Goal: Transaction & Acquisition: Subscribe to service/newsletter

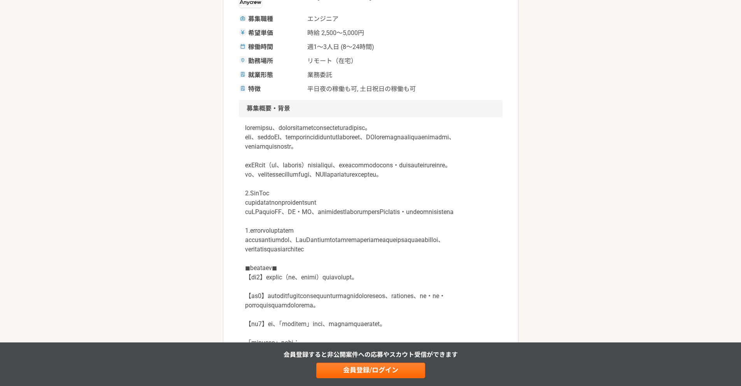
scroll to position [157, 0]
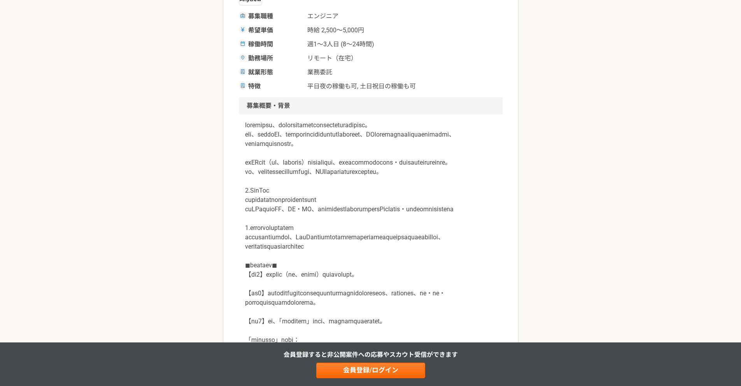
click at [311, 84] on span "平日夜の稼働も可, 土日祝日の稼働も可" at bounding box center [361, 86] width 109 height 9
click at [397, 79] on div "募集職種 エンジニア 希望単価 時給 2,500〜5,000円 稼働時間 週1〜3人日 (8〜24時間) 勤務場所 リモート（在宅） 就業形態 業務委託 特徴…" at bounding box center [371, 51] width 264 height 79
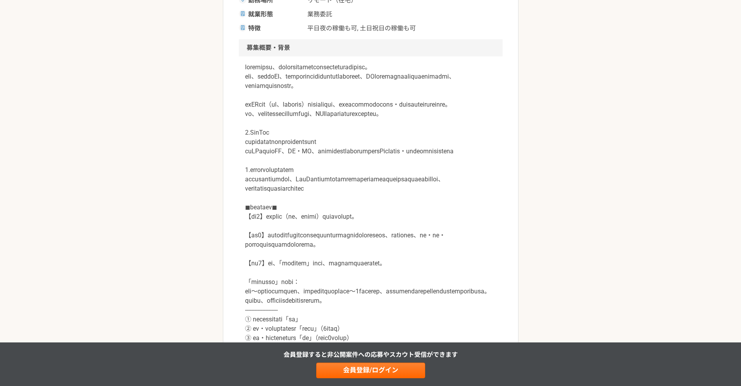
scroll to position [0, 0]
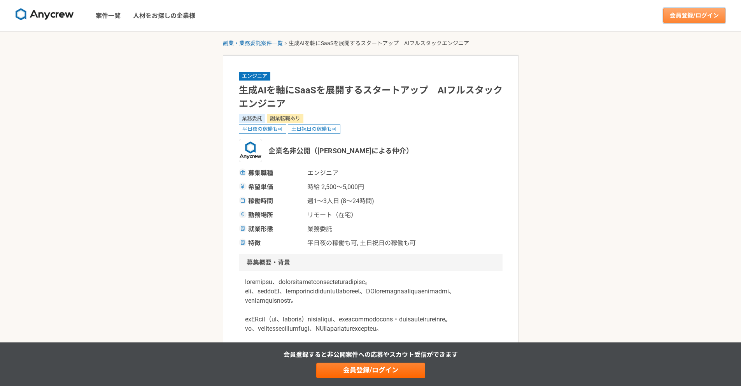
click at [677, 14] on link "会員登録/ログイン" at bounding box center [694, 16] width 62 height 16
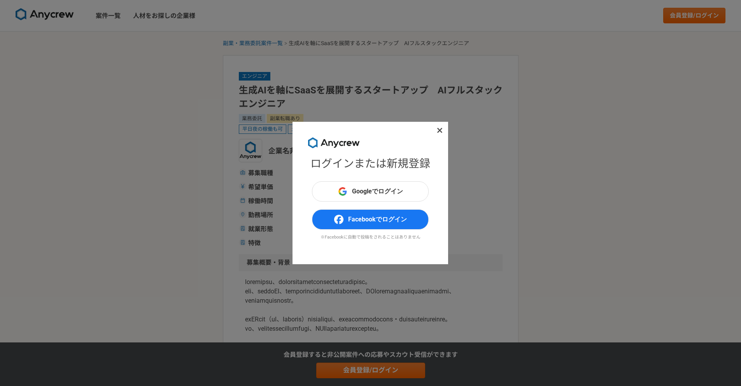
click at [441, 129] on icon at bounding box center [439, 130] width 5 height 5
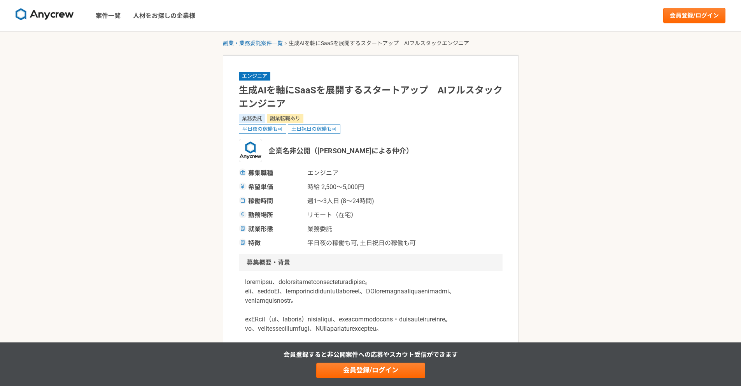
click at [48, 13] on img at bounding box center [45, 14] width 58 height 12
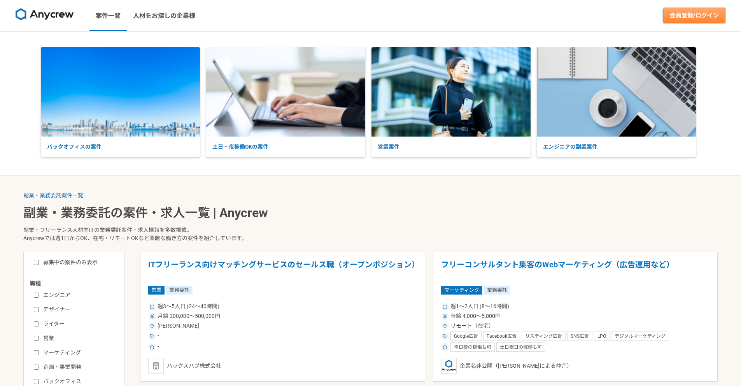
click at [680, 16] on link "会員登録/ログイン" at bounding box center [694, 16] width 62 height 16
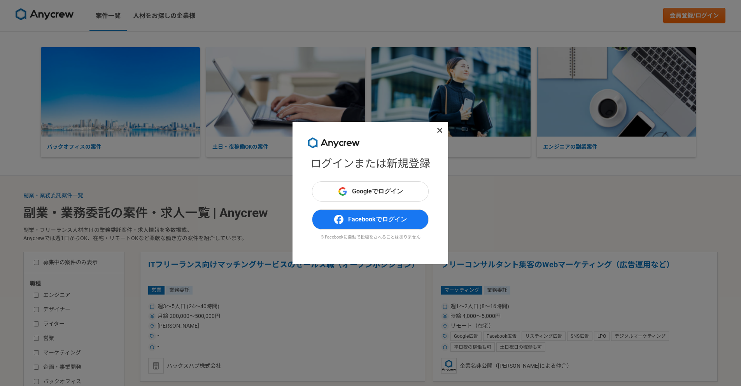
click at [331, 145] on img at bounding box center [334, 142] width 52 height 11
click at [334, 161] on h1 "ログインまたは新規登録" at bounding box center [370, 164] width 120 height 16
click at [372, 161] on h1 "ログインまたは新規登録" at bounding box center [370, 164] width 120 height 16
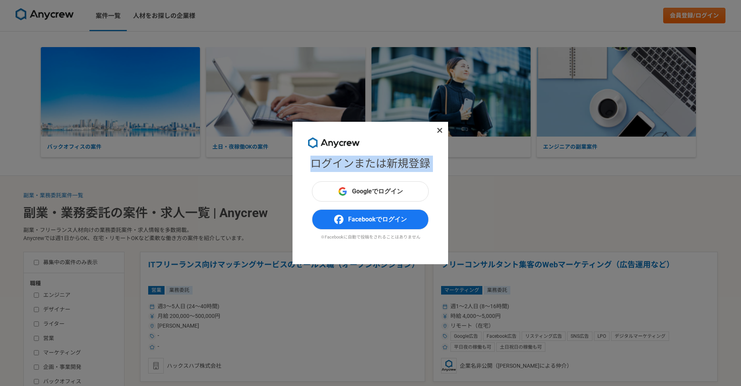
click at [372, 161] on h1 "ログインまたは新規登録" at bounding box center [370, 164] width 120 height 16
click at [223, 31] on div "ログインまたは新規登録 Googleでログイン Facebookでログイン ※Facebookに自動で投稿をされることはありません" at bounding box center [370, 193] width 741 height 386
click at [439, 130] on icon at bounding box center [439, 130] width 5 height 5
